Goal: Task Accomplishment & Management: Manage account settings

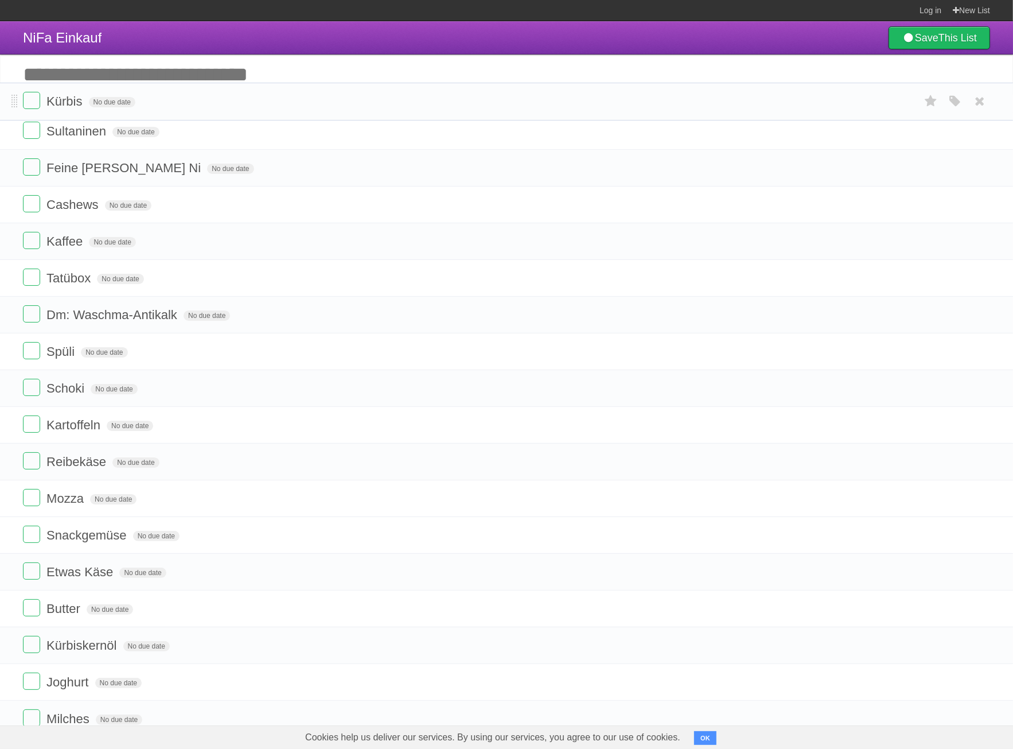
drag, startPoint x: 11, startPoint y: 521, endPoint x: 5, endPoint y: 101, distance: 420.1
click at [5, 101] on li "Kürbis No due date White Red Blue Green Purple Orange" at bounding box center [506, 102] width 1013 height 38
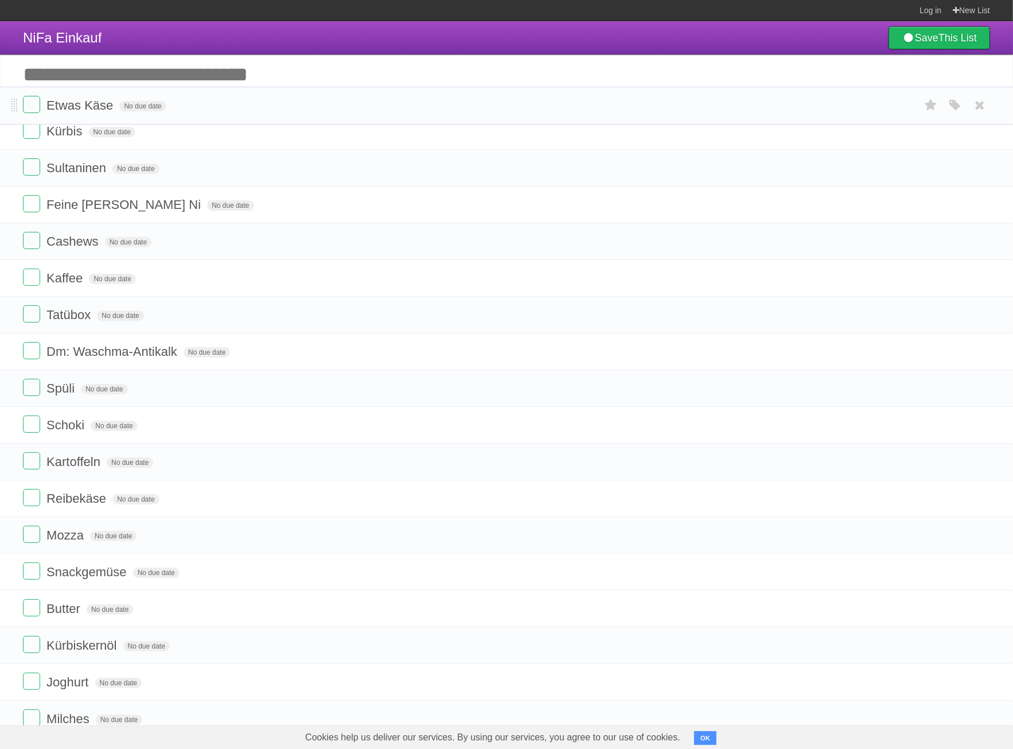
drag, startPoint x: 14, startPoint y: 596, endPoint x: 9, endPoint y: 106, distance: 490.1
click at [9, 106] on li "Etwas Käse No due date White Red Blue Green Purple Orange" at bounding box center [506, 106] width 1013 height 38
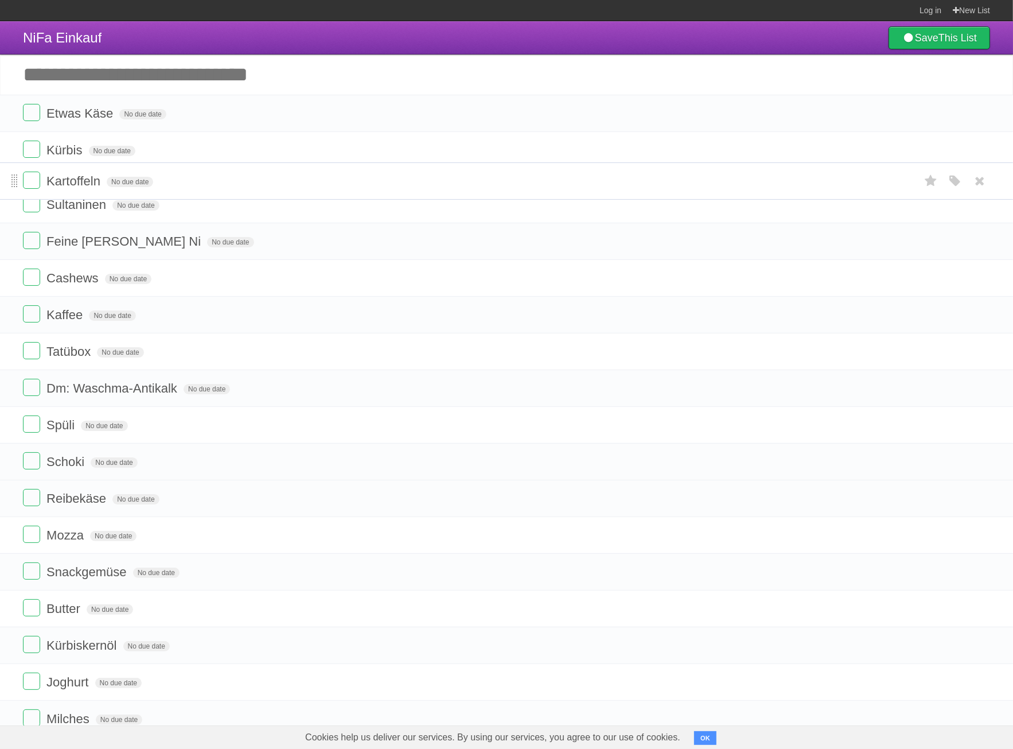
drag, startPoint x: 12, startPoint y: 490, endPoint x: -20, endPoint y: 186, distance: 305.3
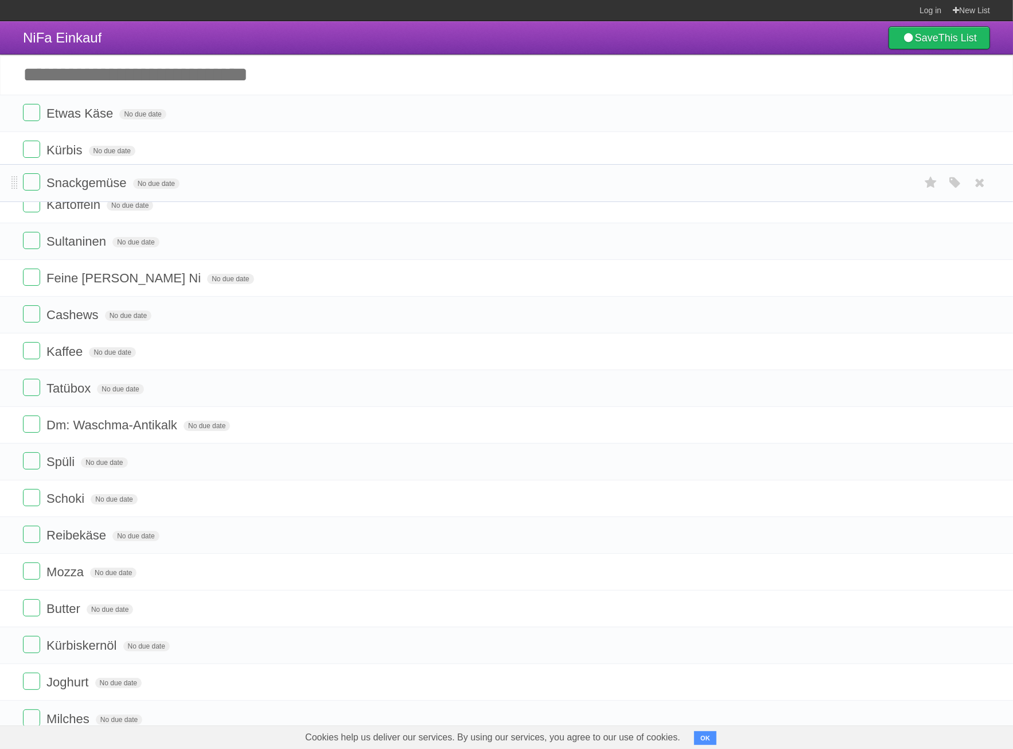
drag, startPoint x: 12, startPoint y: 599, endPoint x: 9, endPoint y: 186, distance: 412.6
click at [9, 186] on li "Snackgemüse No due date White Red Blue Green Purple Orange" at bounding box center [506, 183] width 1013 height 38
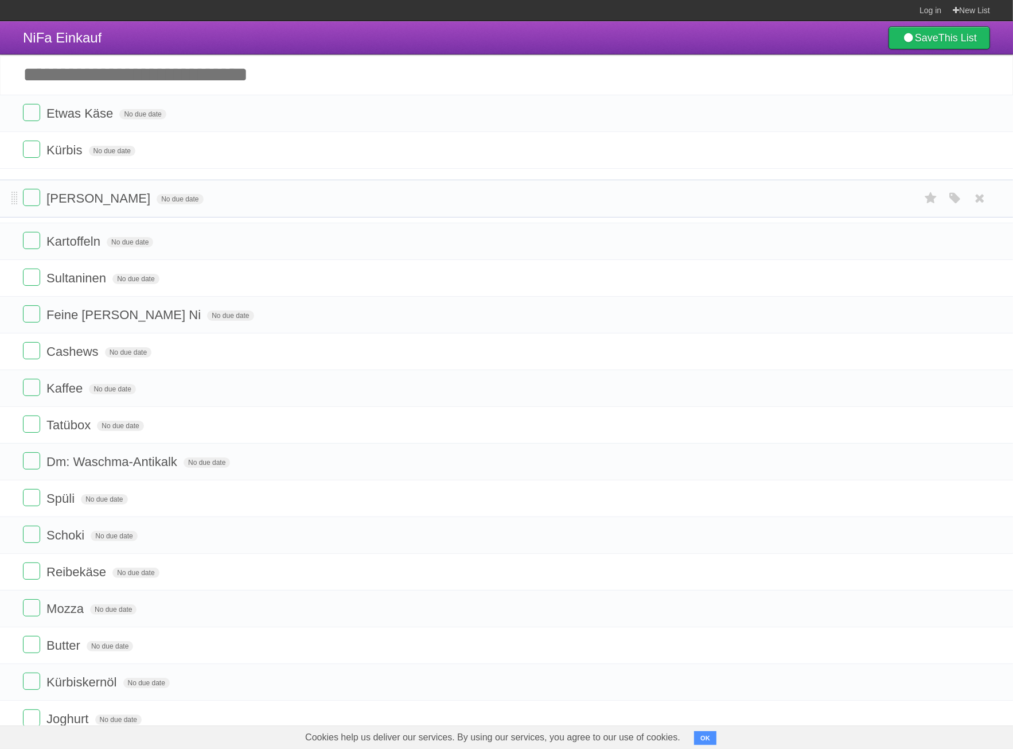
drag, startPoint x: 12, startPoint y: 606, endPoint x: 7, endPoint y: 200, distance: 405.7
click at [7, 200] on li "[PERSON_NAME] No due date White Red Blue Green Purple Orange" at bounding box center [506, 199] width 1013 height 38
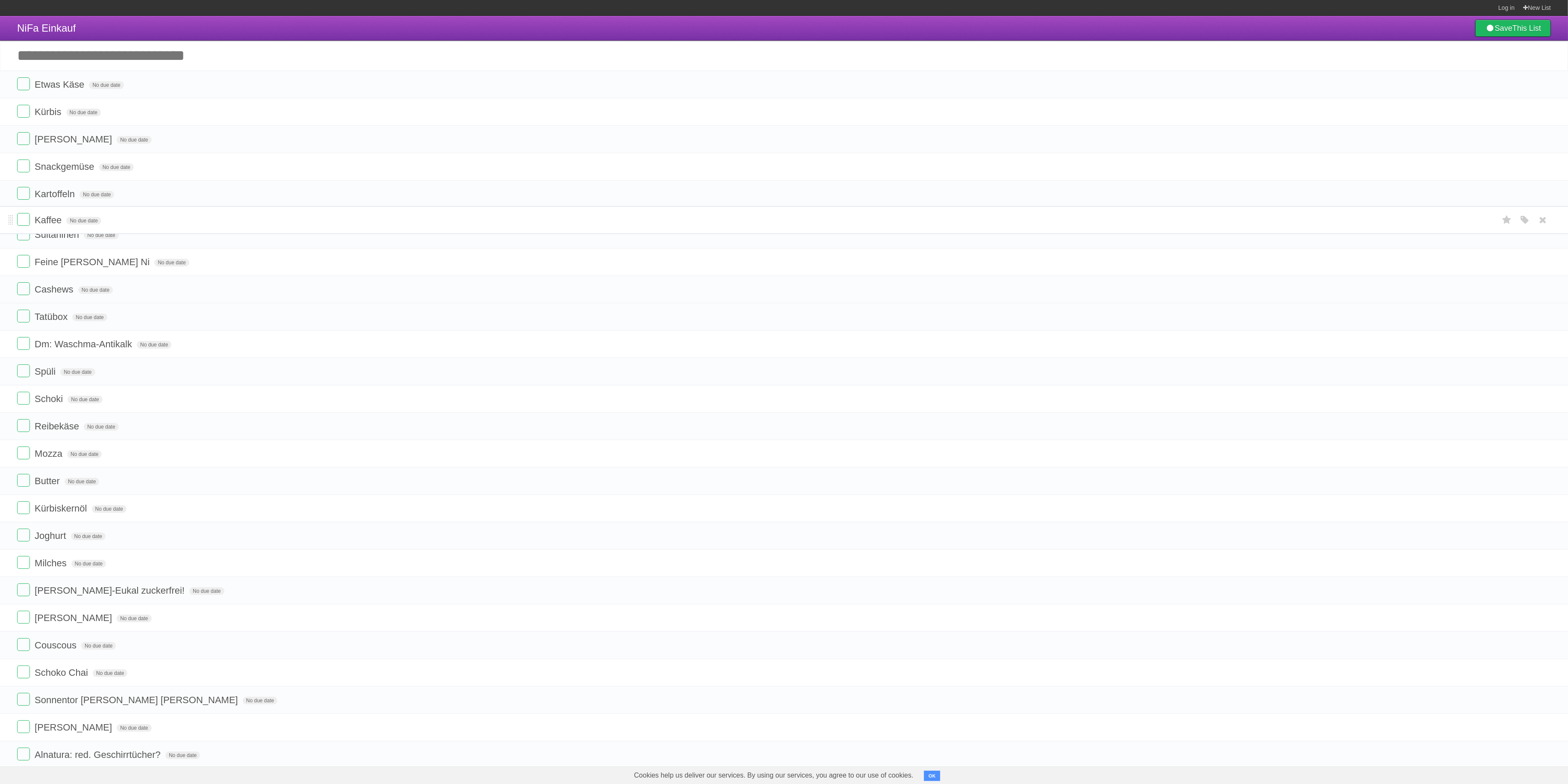
drag, startPoint x: 11, startPoint y: 309, endPoint x: 8, endPoint y: 222, distance: 87.1
click at [8, 222] on li "Kaffee No due date White Red Blue Green Purple Orange" at bounding box center [784, 220] width 1568 height 28
drag, startPoint x: 11, startPoint y: 360, endPoint x: 11, endPoint y: 576, distance: 216.0
click at [11, 557] on span at bounding box center [10, 583] width 4 height 10
click at [74, 557] on span "[PERSON_NAME]-Eukal zuckerfrei!" at bounding box center [110, 604] width 152 height 10
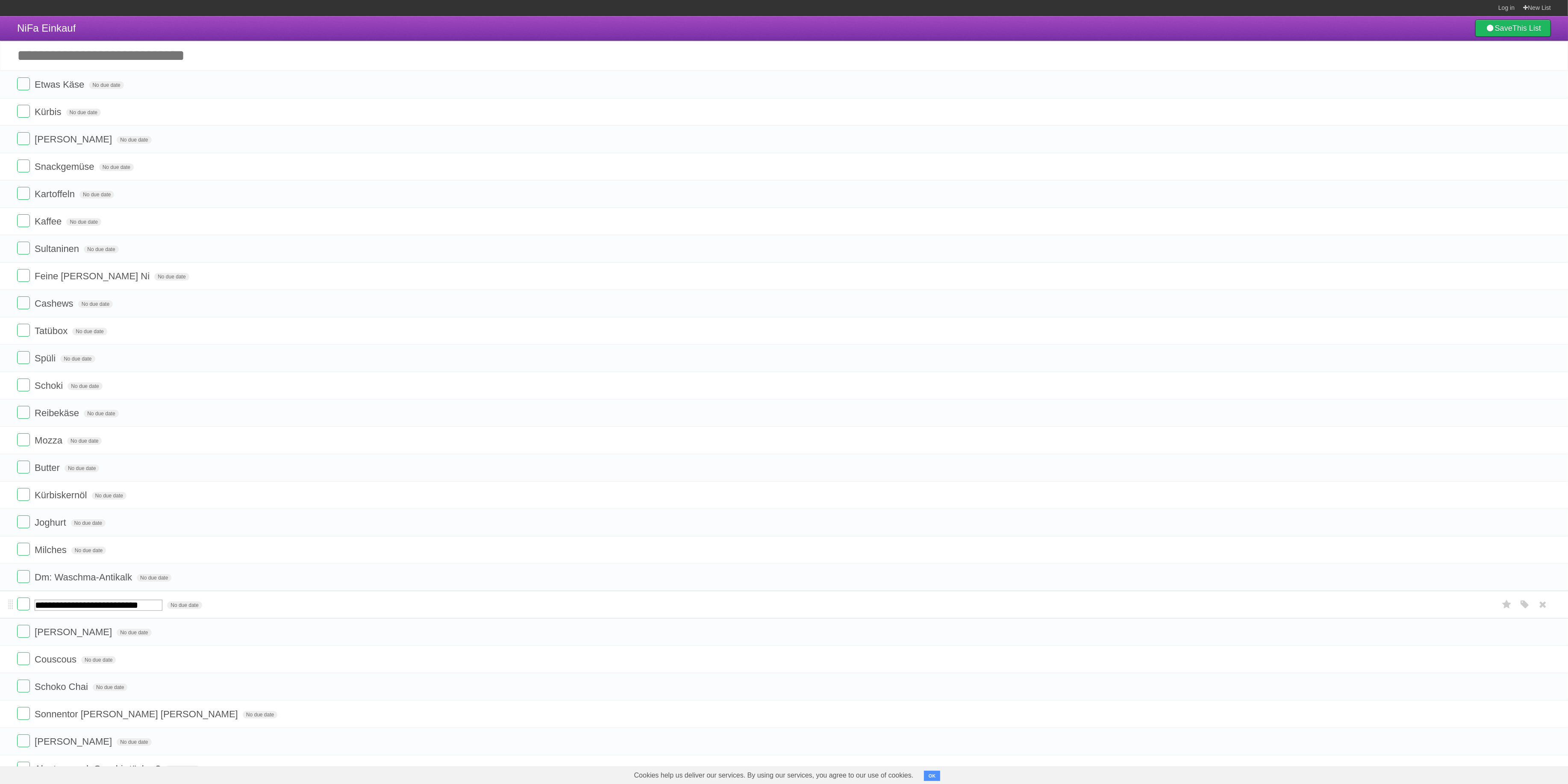
click at [38, 557] on input "**********" at bounding box center [98, 605] width 128 height 11
type input "**********"
click at [63, 557] on span "Dm: Waschma-Antikalk" at bounding box center [84, 577] width 100 height 10
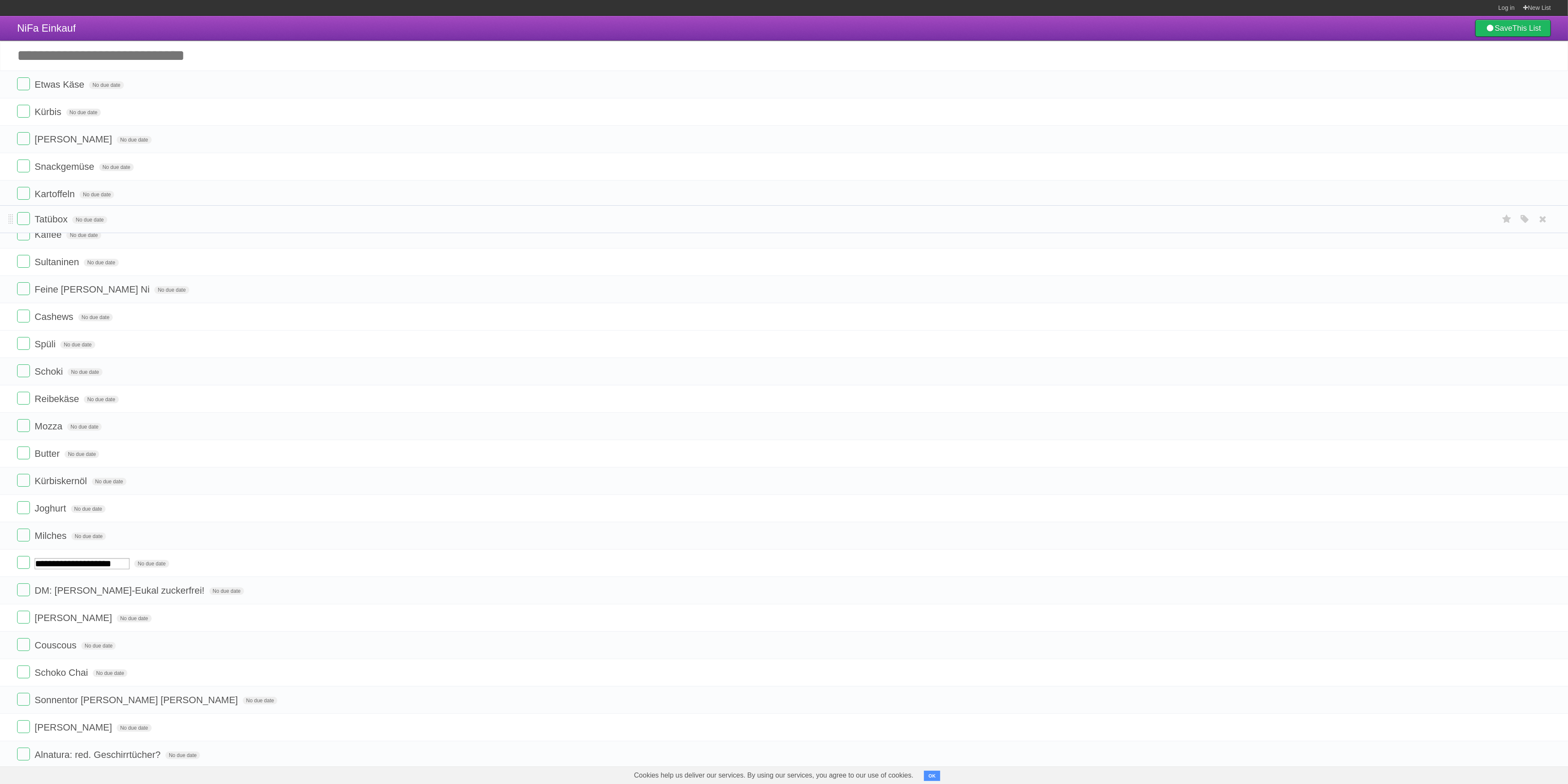
drag, startPoint x: 10, startPoint y: 337, endPoint x: 8, endPoint y: 221, distance: 116.0
click at [8, 221] on li "Tatübox No due date White Red Blue Green Purple Orange" at bounding box center [784, 218] width 1568 height 28
drag, startPoint x: 11, startPoint y: 363, endPoint x: 1, endPoint y: 247, distance: 116.4
click at [1, 247] on li "Spüli No due date White Red Blue Green Purple Orange" at bounding box center [784, 247] width 1568 height 28
drag, startPoint x: 10, startPoint y: 392, endPoint x: 7, endPoint y: 498, distance: 106.0
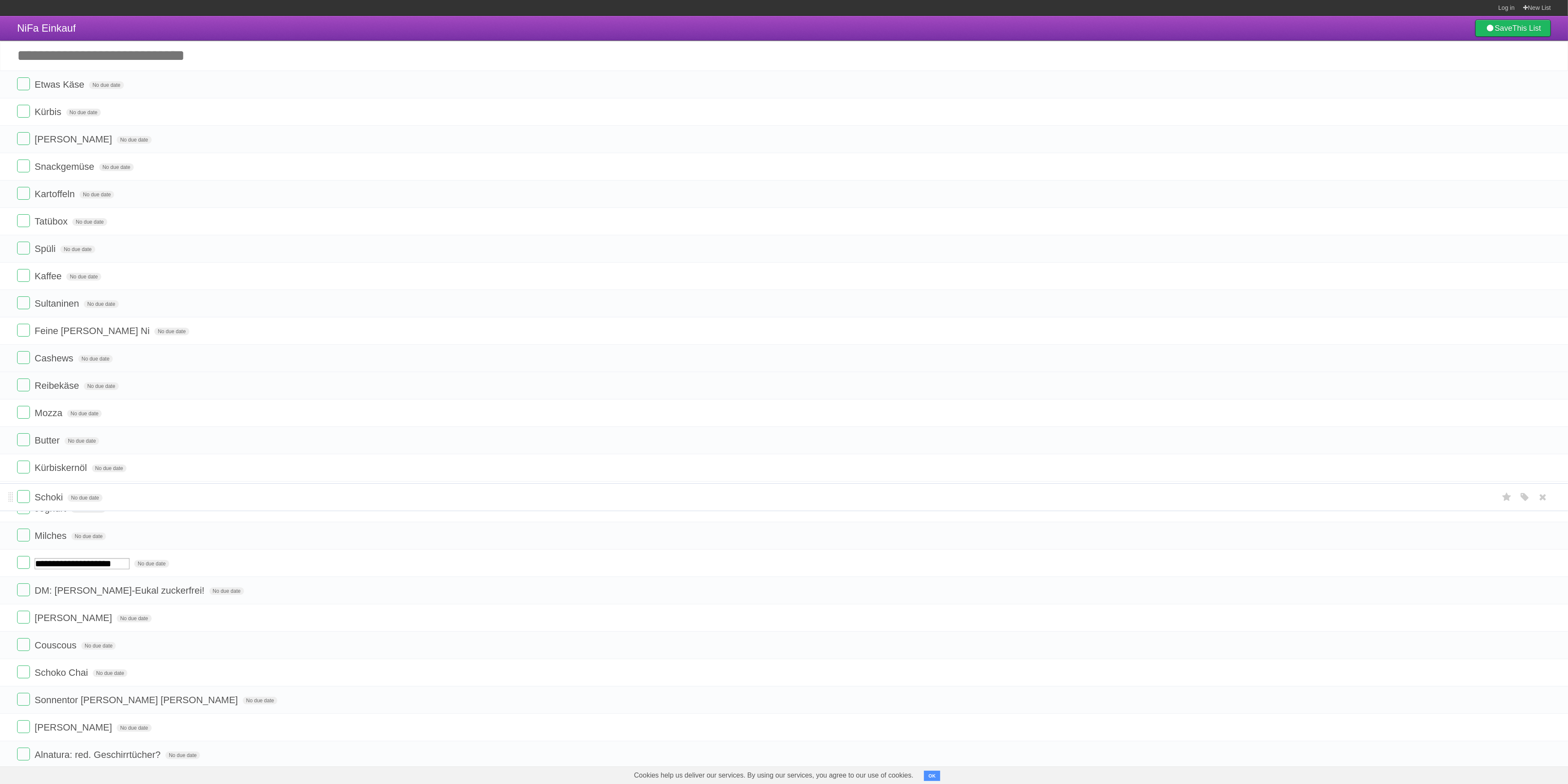
click at [7, 498] on li "Schoki No due date White Red Blue Green Purple Orange" at bounding box center [784, 496] width 1568 height 28
drag, startPoint x: 10, startPoint y: 531, endPoint x: 4, endPoint y: 385, distance: 146.1
click at [4, 385] on li "Joghurt No due date White Red Blue Green Purple Orange" at bounding box center [784, 382] width 1568 height 28
drag, startPoint x: 11, startPoint y: 557, endPoint x: 1, endPoint y: 387, distance: 170.3
click at [1, 387] on li "Milches No due date White Red Blue Green Purple Orange" at bounding box center [784, 388] width 1568 height 28
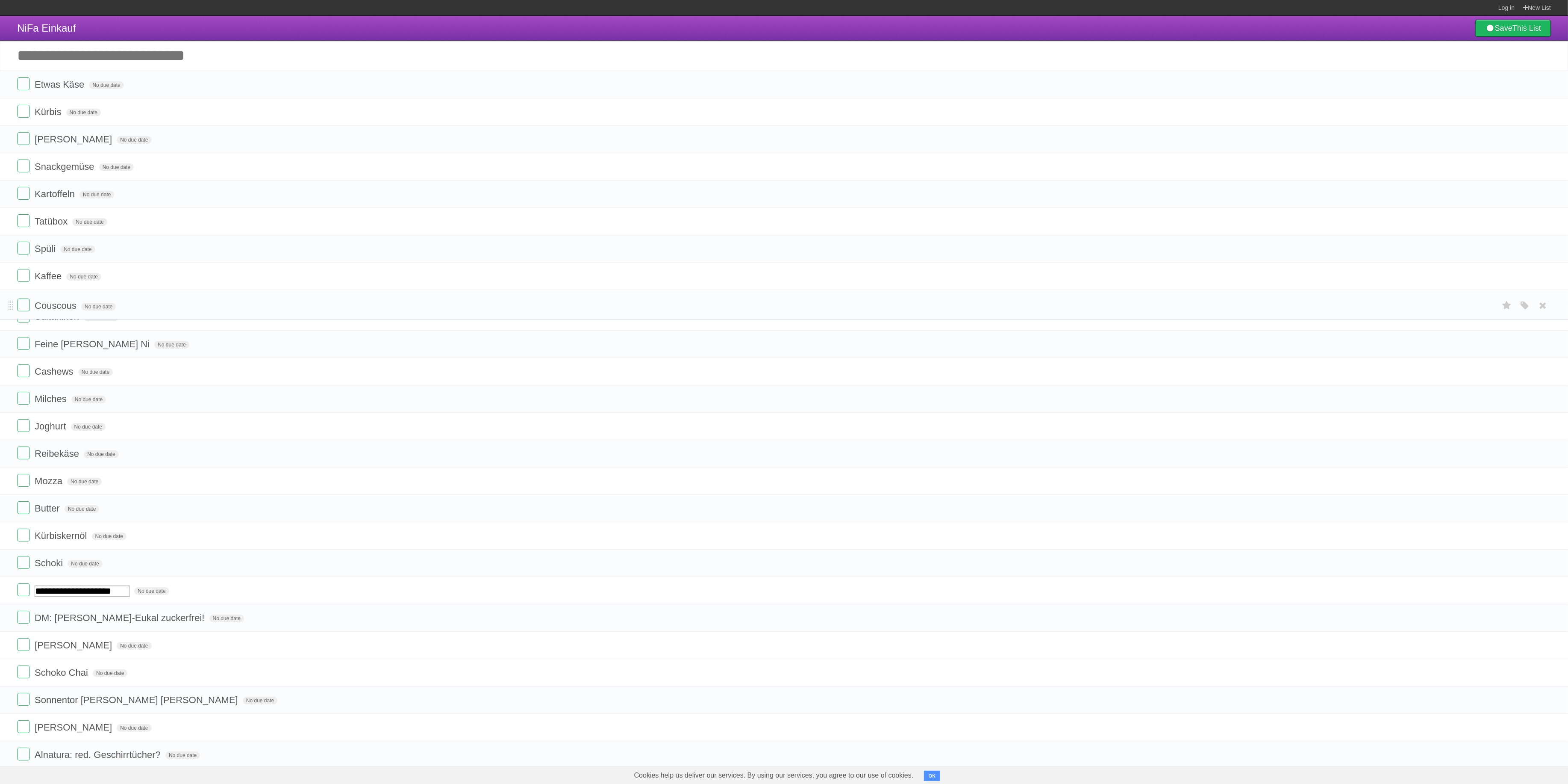
drag, startPoint x: 8, startPoint y: 671, endPoint x: 1, endPoint y: 308, distance: 363.1
click at [1, 308] on li "Couscous No due date White Red Blue Green Purple Orange" at bounding box center [784, 305] width 1568 height 28
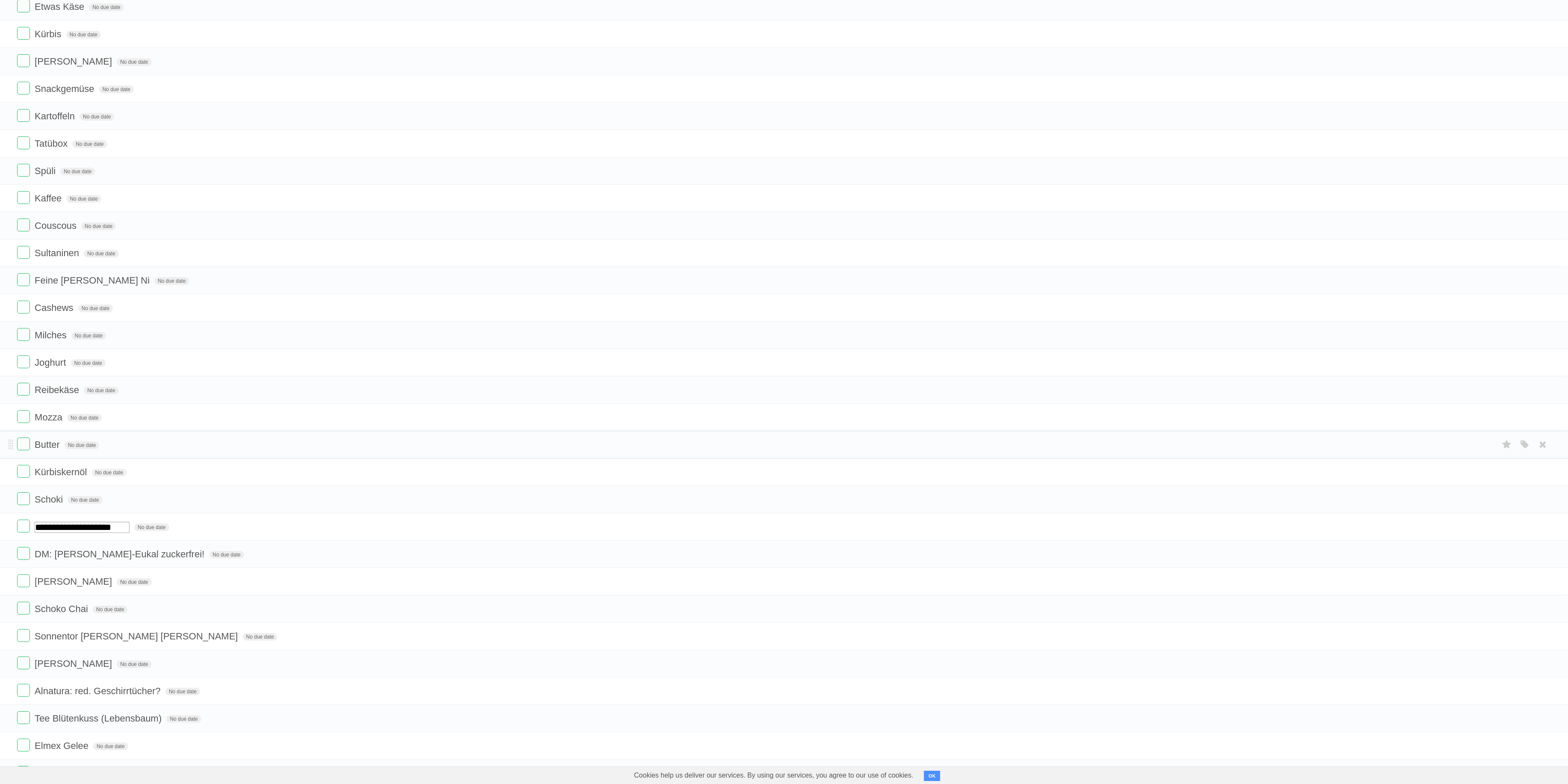
scroll to position [88, 0]
drag, startPoint x: 10, startPoint y: 611, endPoint x: 8, endPoint y: 490, distance: 121.0
click at [8, 490] on span at bounding box center [10, 487] width 4 height 10
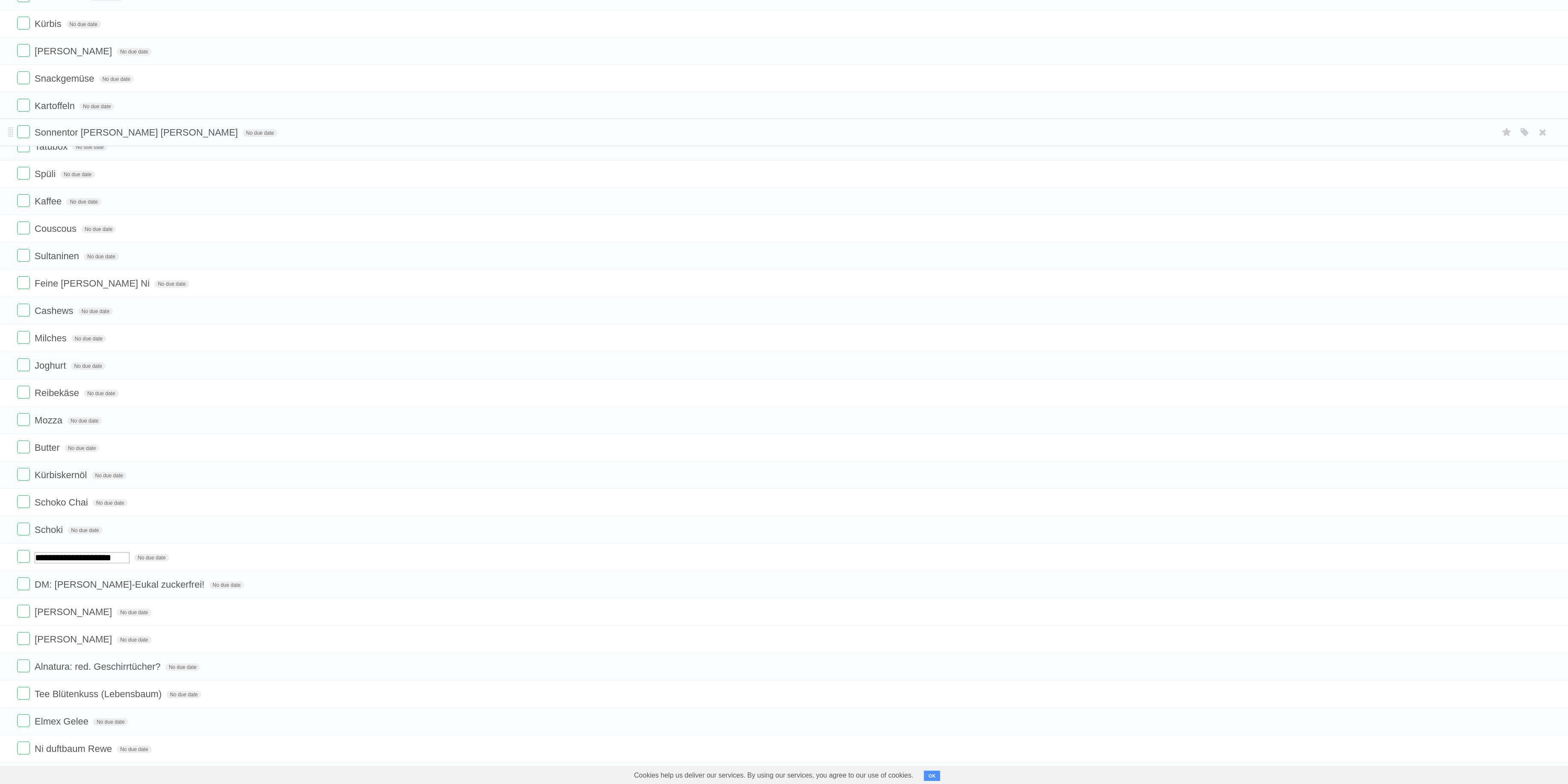
drag, startPoint x: 10, startPoint y: 638, endPoint x: 0, endPoint y: 134, distance: 504.1
click at [0, 134] on li "Sonnentor [PERSON_NAME] [PERSON_NAME] No due date White Red Blue Green Purple O…" at bounding box center [784, 132] width 1568 height 28
drag, startPoint x: 11, startPoint y: 663, endPoint x: 0, endPoint y: 262, distance: 401.2
click at [0, 262] on li "[PERSON_NAME] No due date White Red Blue Green Purple Orange" at bounding box center [784, 262] width 1568 height 28
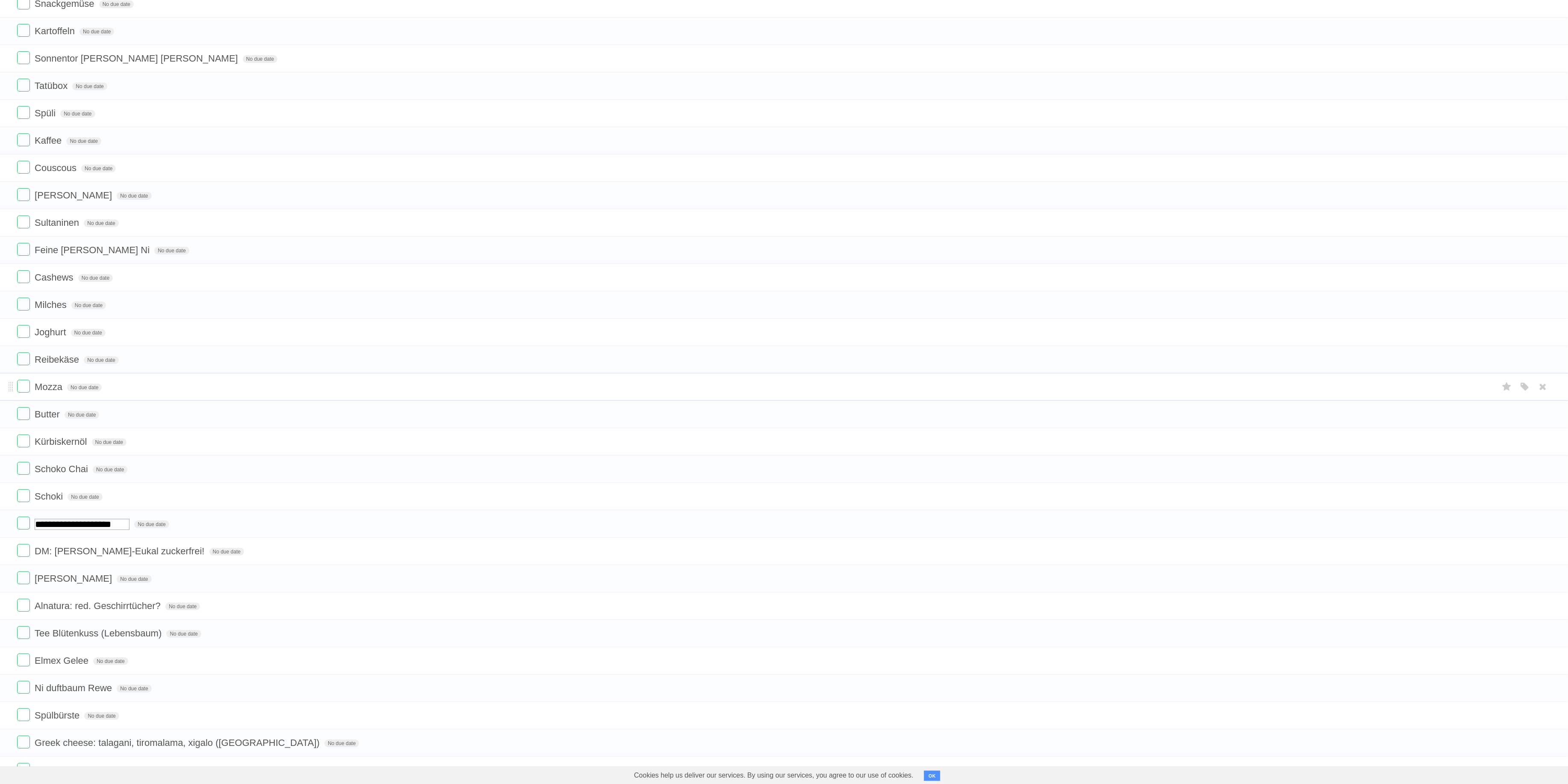
scroll to position [176, 0]
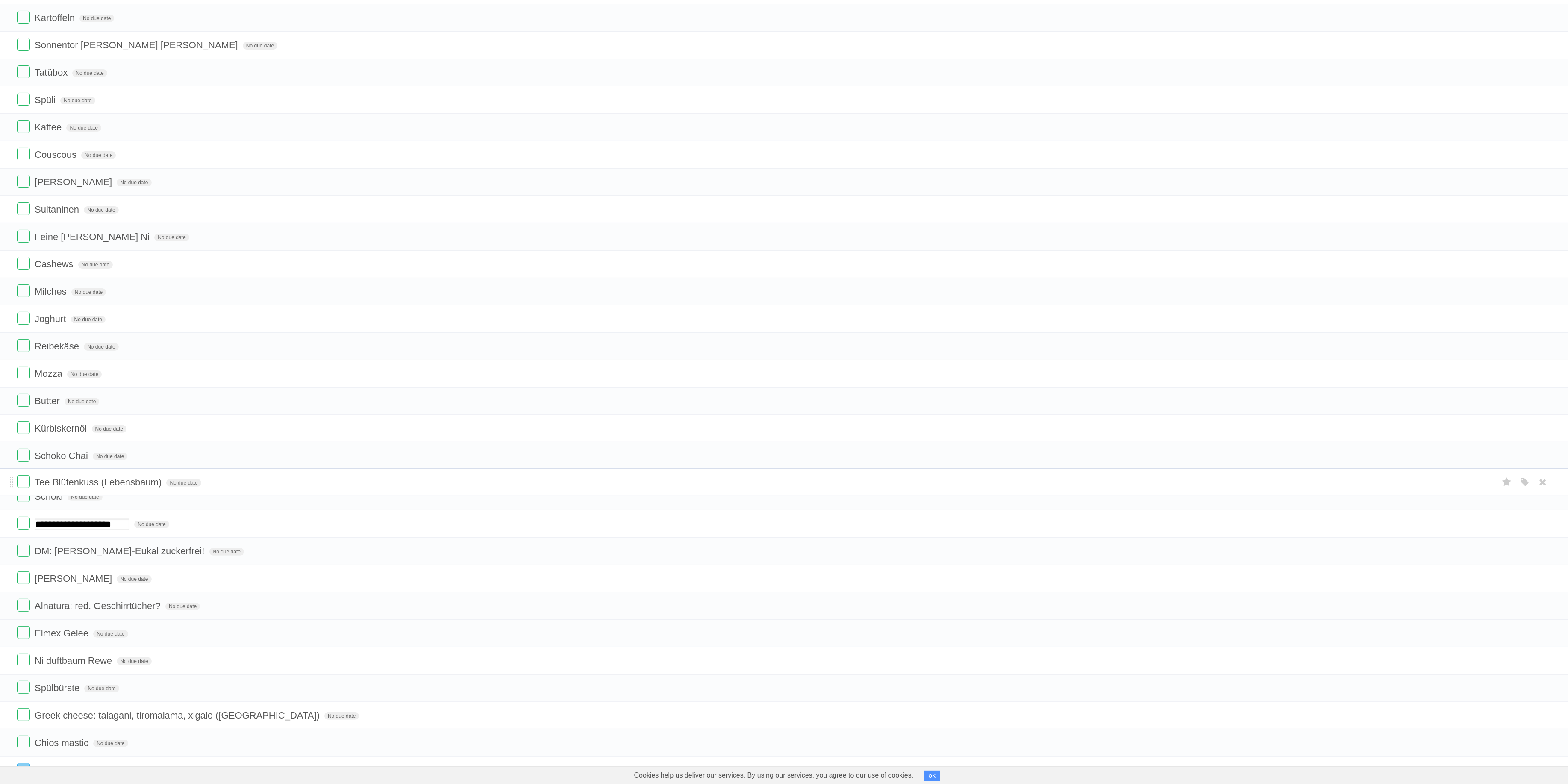
drag, startPoint x: 11, startPoint y: 631, endPoint x: 0, endPoint y: 482, distance: 149.4
click at [0, 482] on li "Tee Blütenkuss (Lebensbaum) No due date White Red Blue Green Purple Orange" at bounding box center [784, 481] width 1568 height 28
drag, startPoint x: 10, startPoint y: 689, endPoint x: 4, endPoint y: 630, distance: 59.3
click at [4, 557] on li "Ni duftbaum Rewe No due date White Red Blue Green Purple Orange" at bounding box center [784, 627] width 1568 height 28
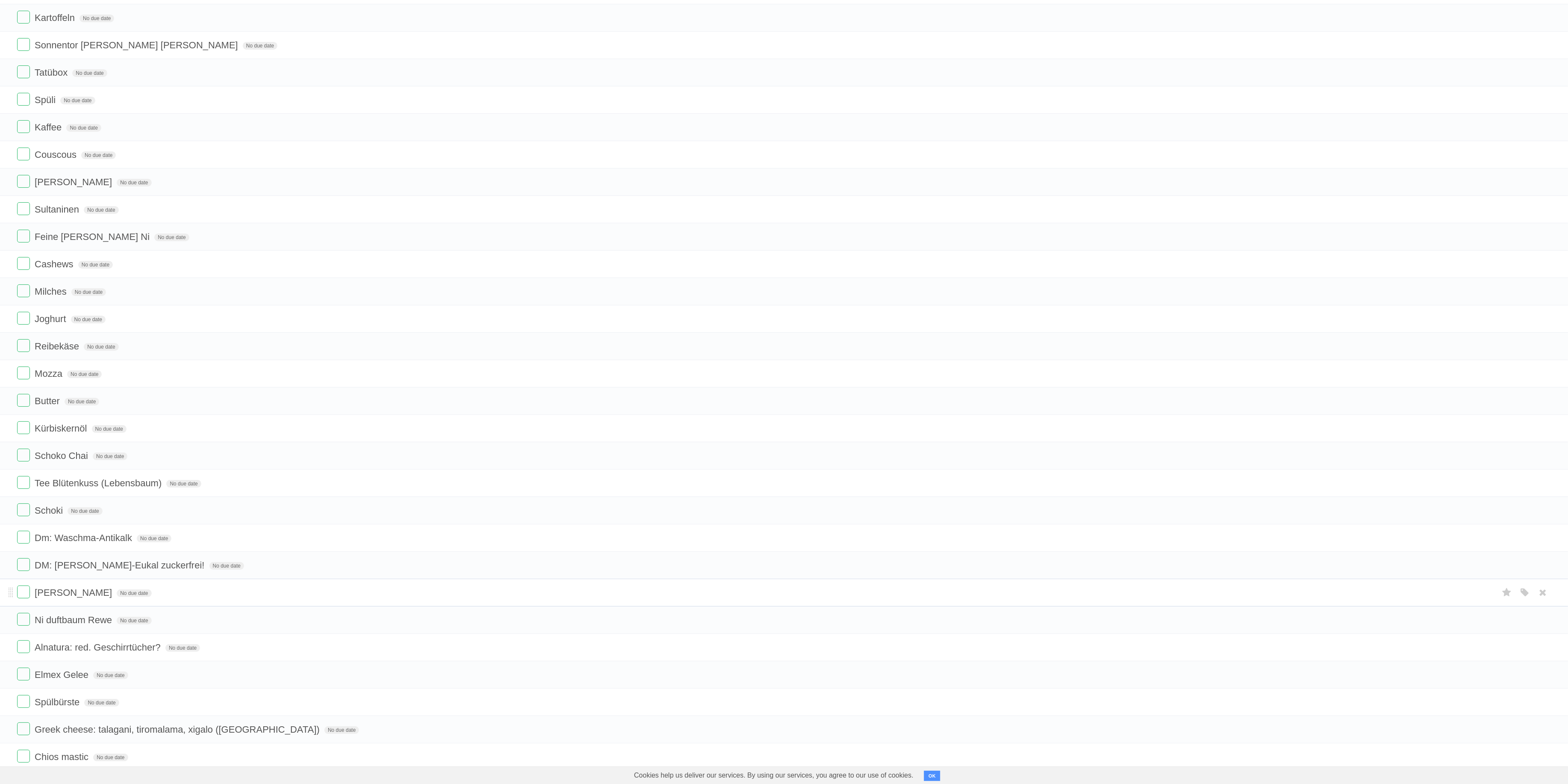
click at [57, 557] on span "[PERSON_NAME]" at bounding box center [74, 592] width 80 height 10
click at [58, 557] on input "**********" at bounding box center [58, 592] width 48 height 11
type input "**********"
click at [92, 557] on span "Ni duftbaum Rewe" at bounding box center [74, 620] width 80 height 10
click at [94, 557] on input "**********" at bounding box center [72, 620] width 76 height 11
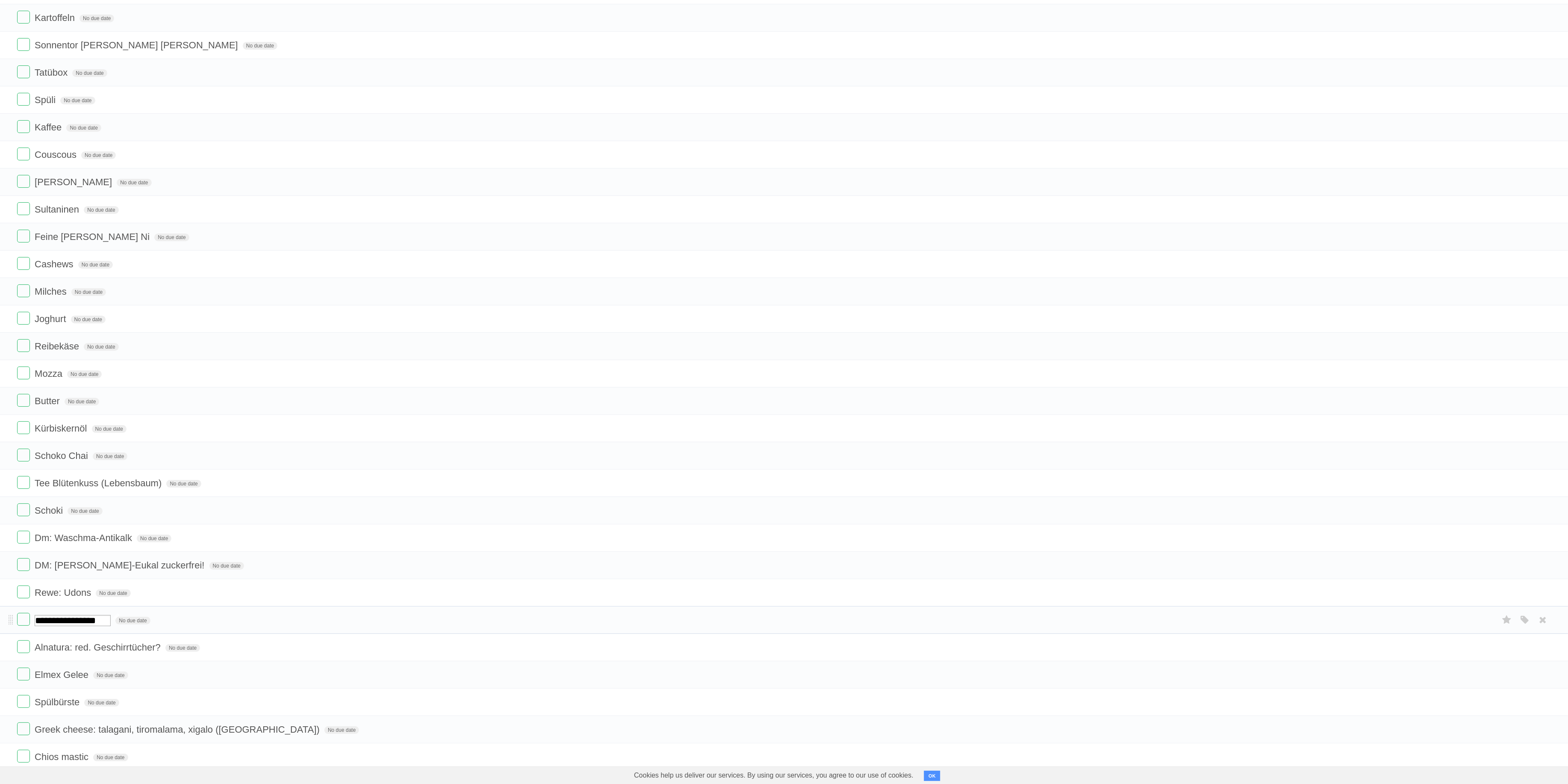
click at [94, 557] on input "**********" at bounding box center [72, 620] width 76 height 11
type input "**********"
click at [231, 557] on form "Alnatura: red. Geschirrtücher? No due date White Red Blue Green Purple Orange" at bounding box center [784, 647] width 1534 height 14
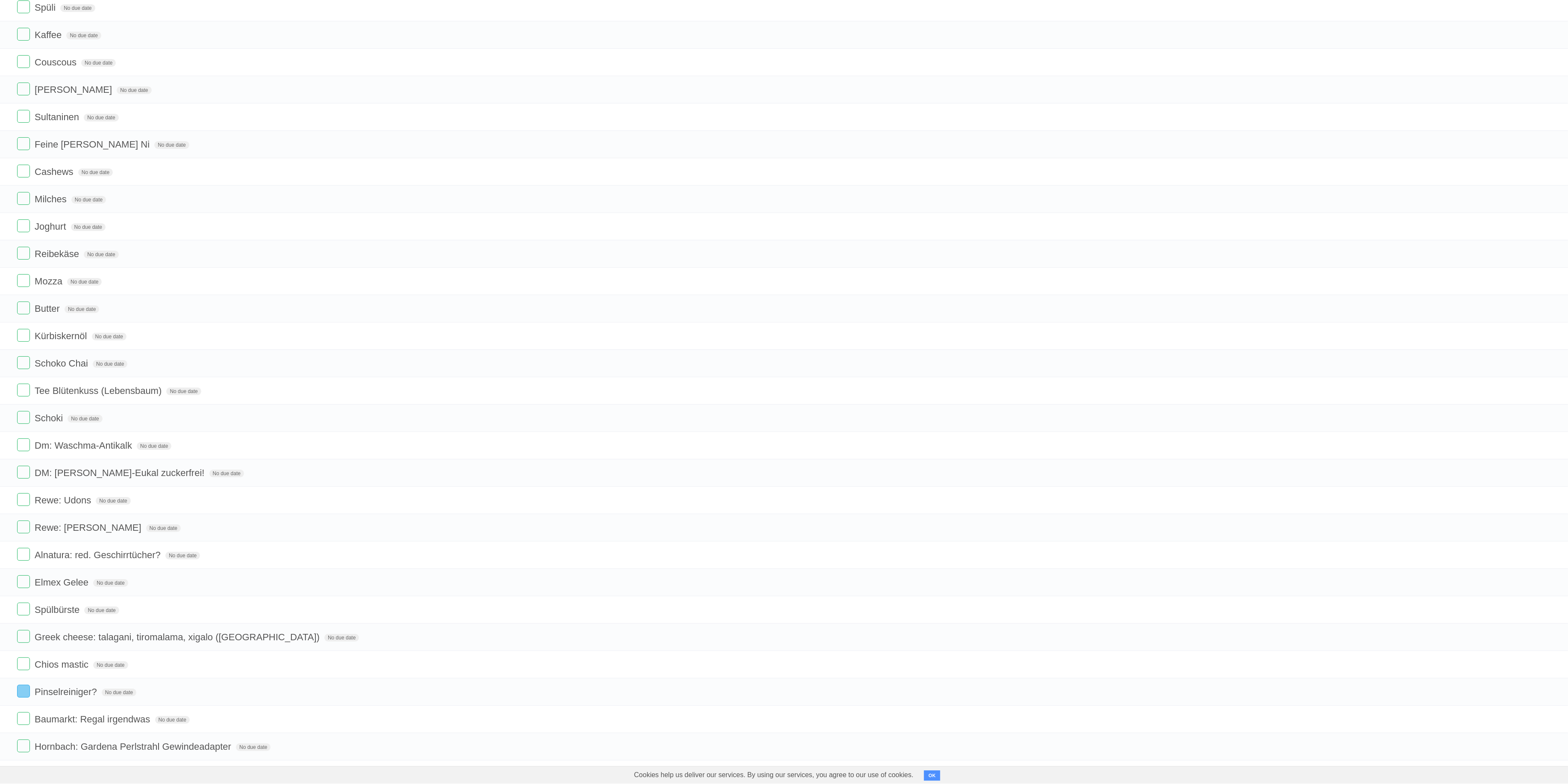
scroll to position [265, 0]
click at [47, 455] on span "Dm: Waschma-Antikalk" at bounding box center [84, 449] width 100 height 10
click at [47, 455] on input "**********" at bounding box center [81, 449] width 95 height 11
type input "**********"
click at [235, 454] on form "DM: Waschma-Antikalk No due date White Red Blue Green Purple Orange" at bounding box center [784, 449] width 1534 height 14
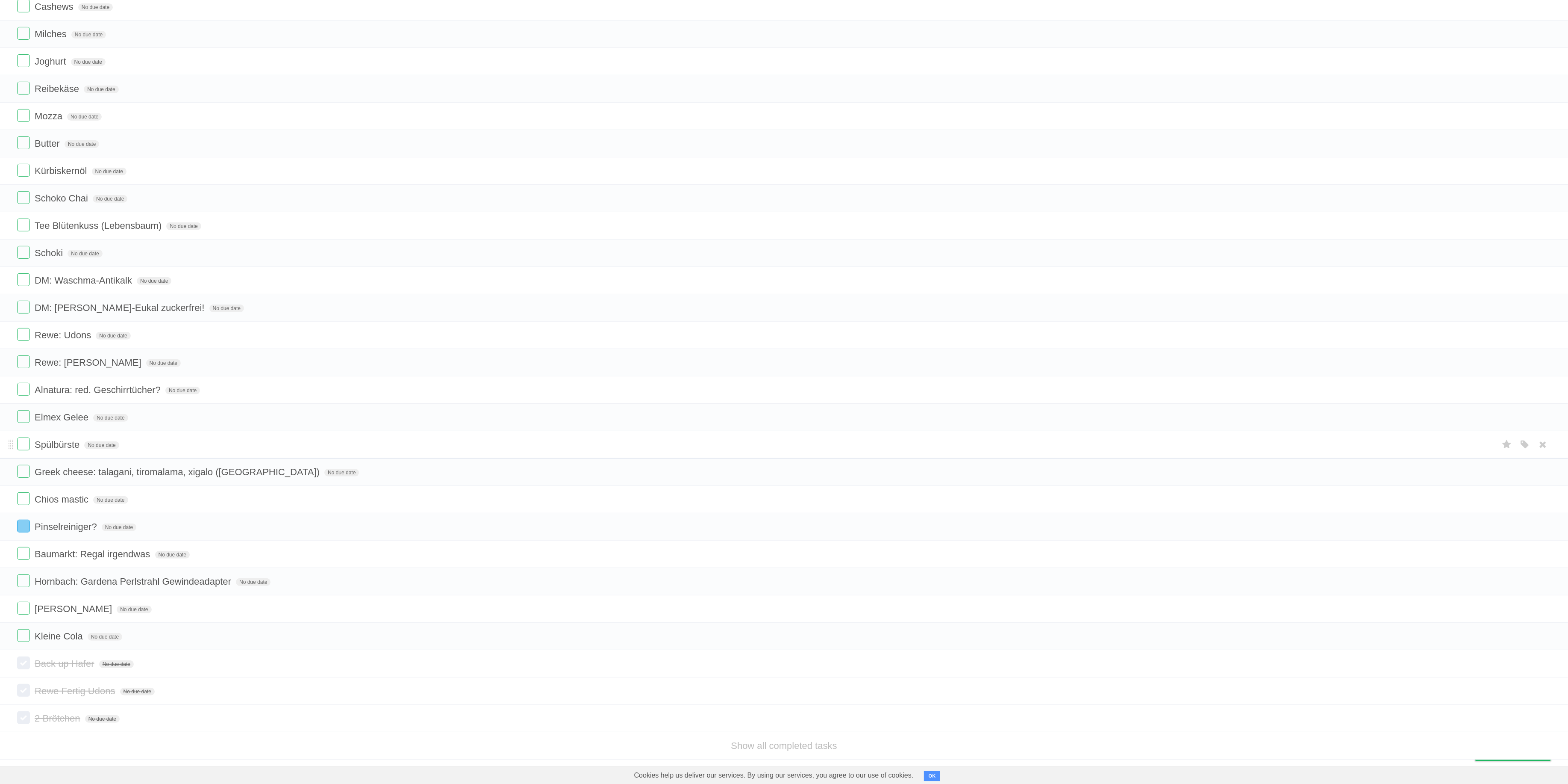
scroll to position [441, 0]
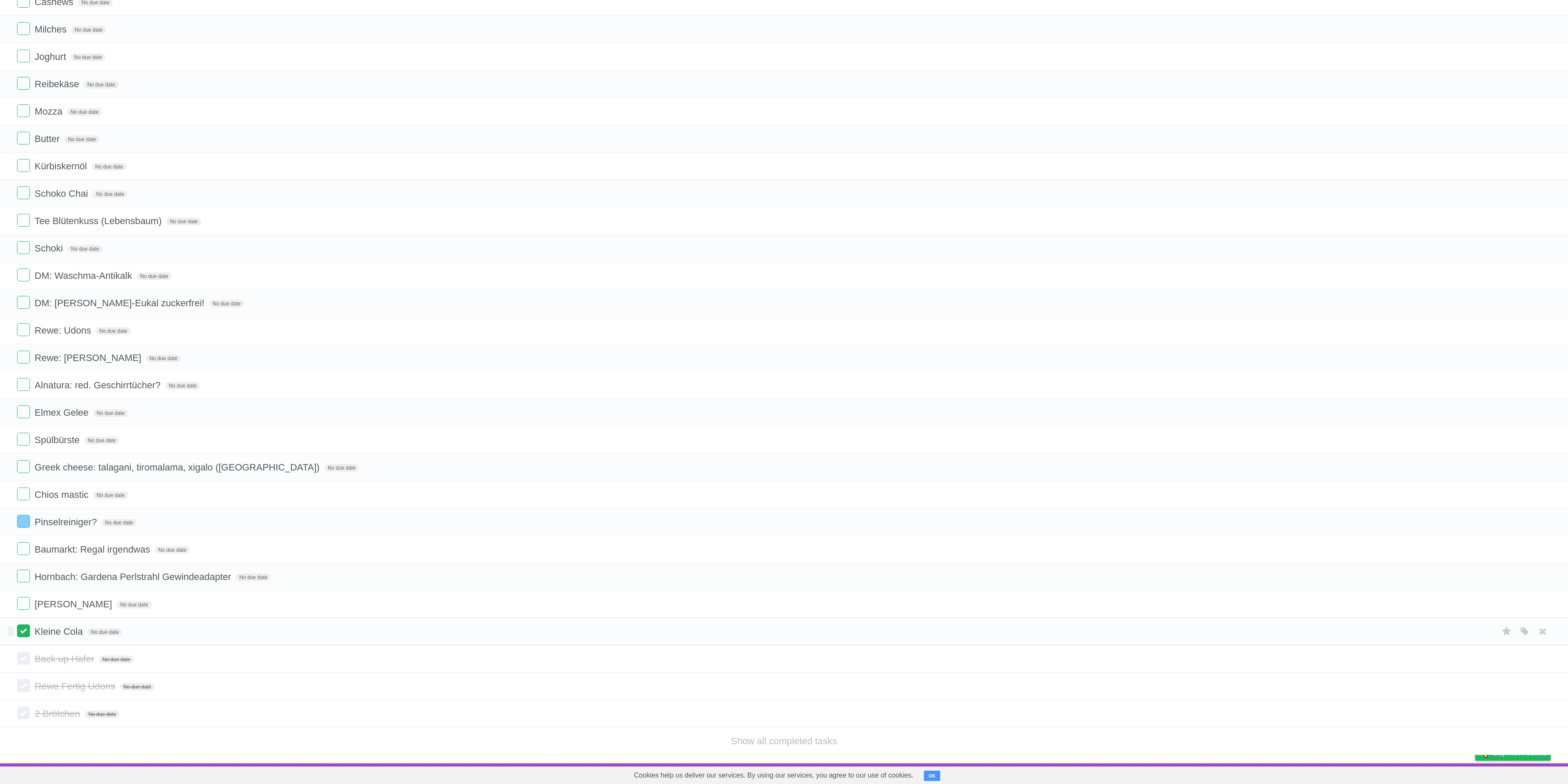
click at [27, 557] on label at bounding box center [23, 630] width 13 height 13
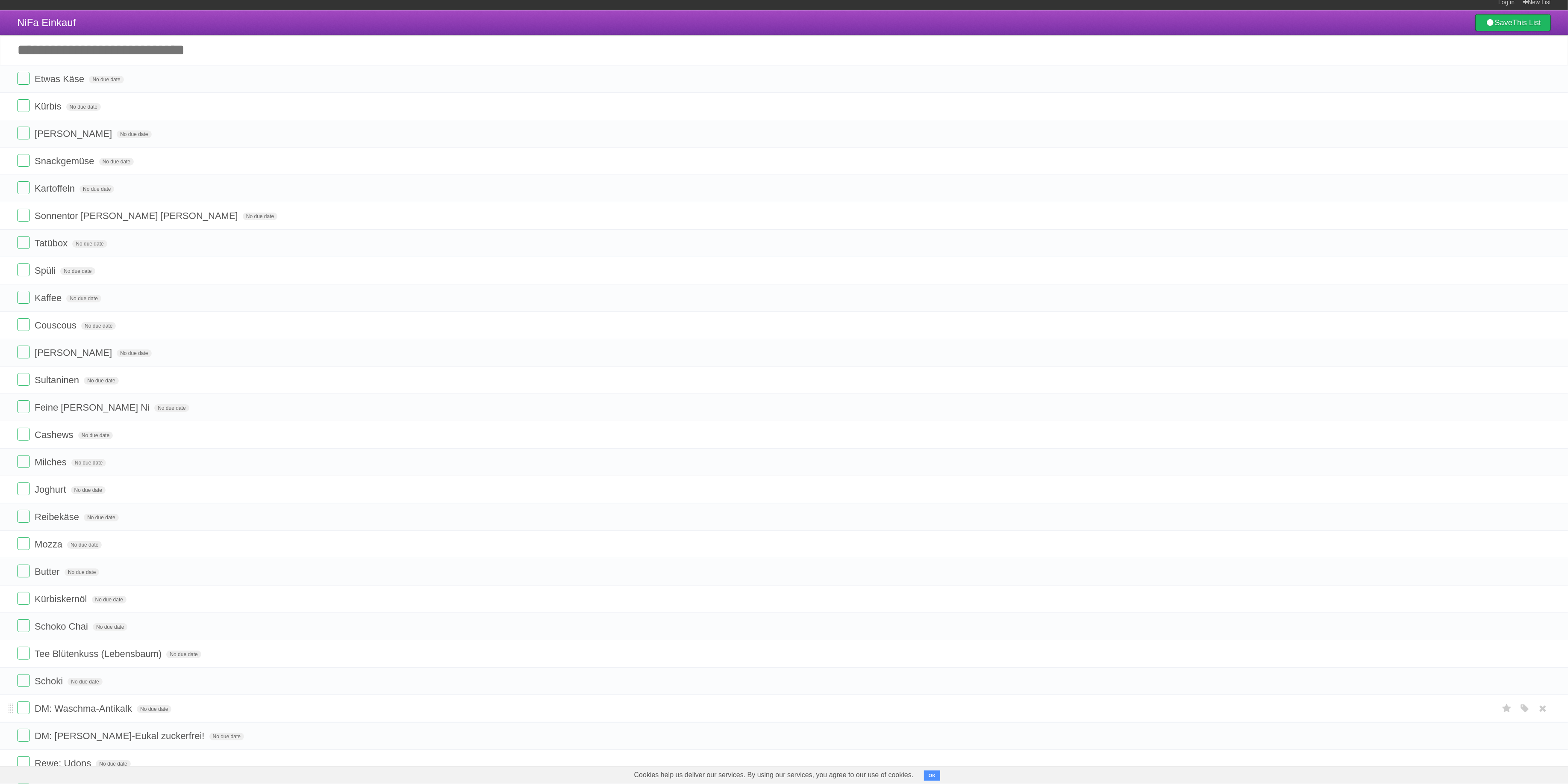
scroll to position [0, 0]
